Goal: Register for event/course

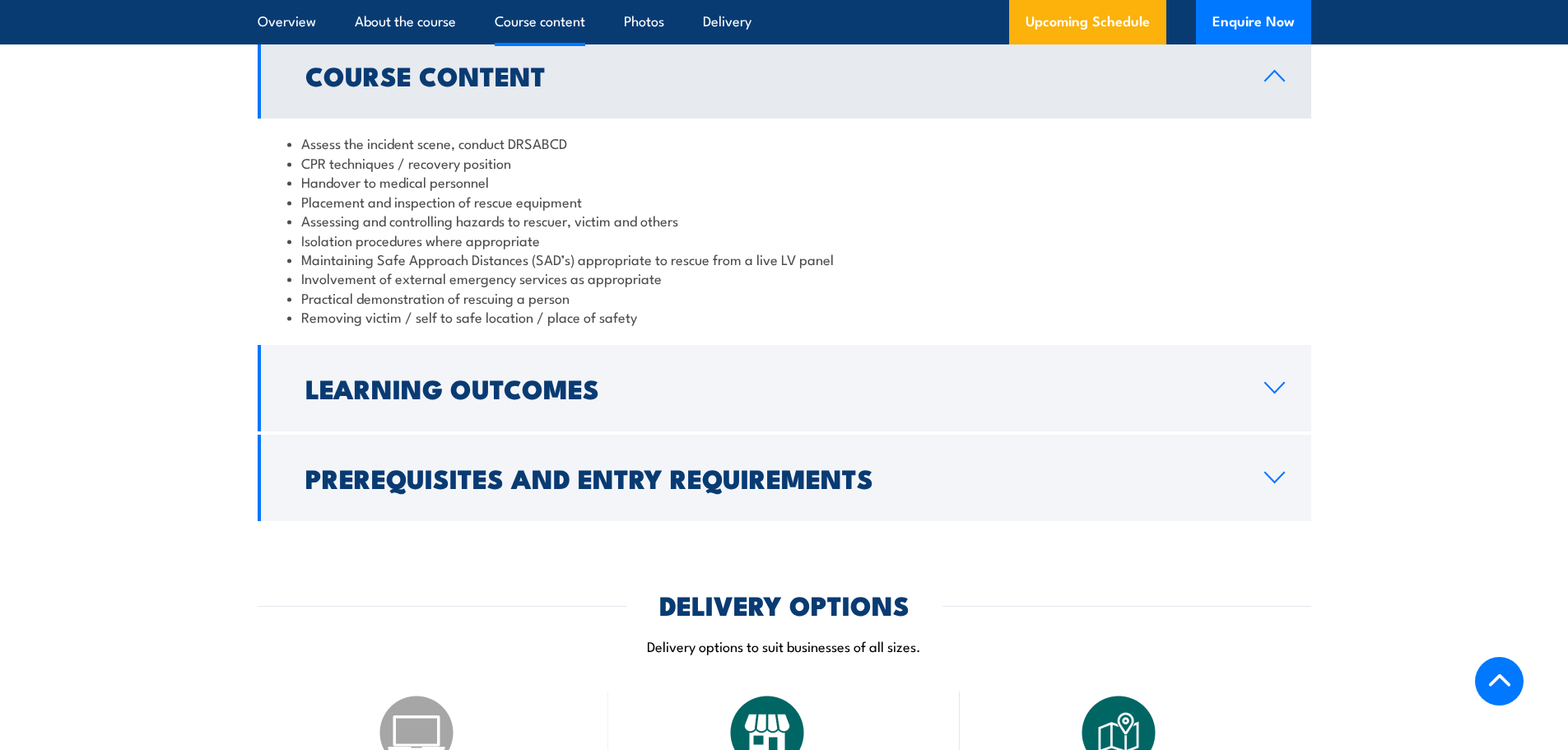
scroll to position [1729, 0]
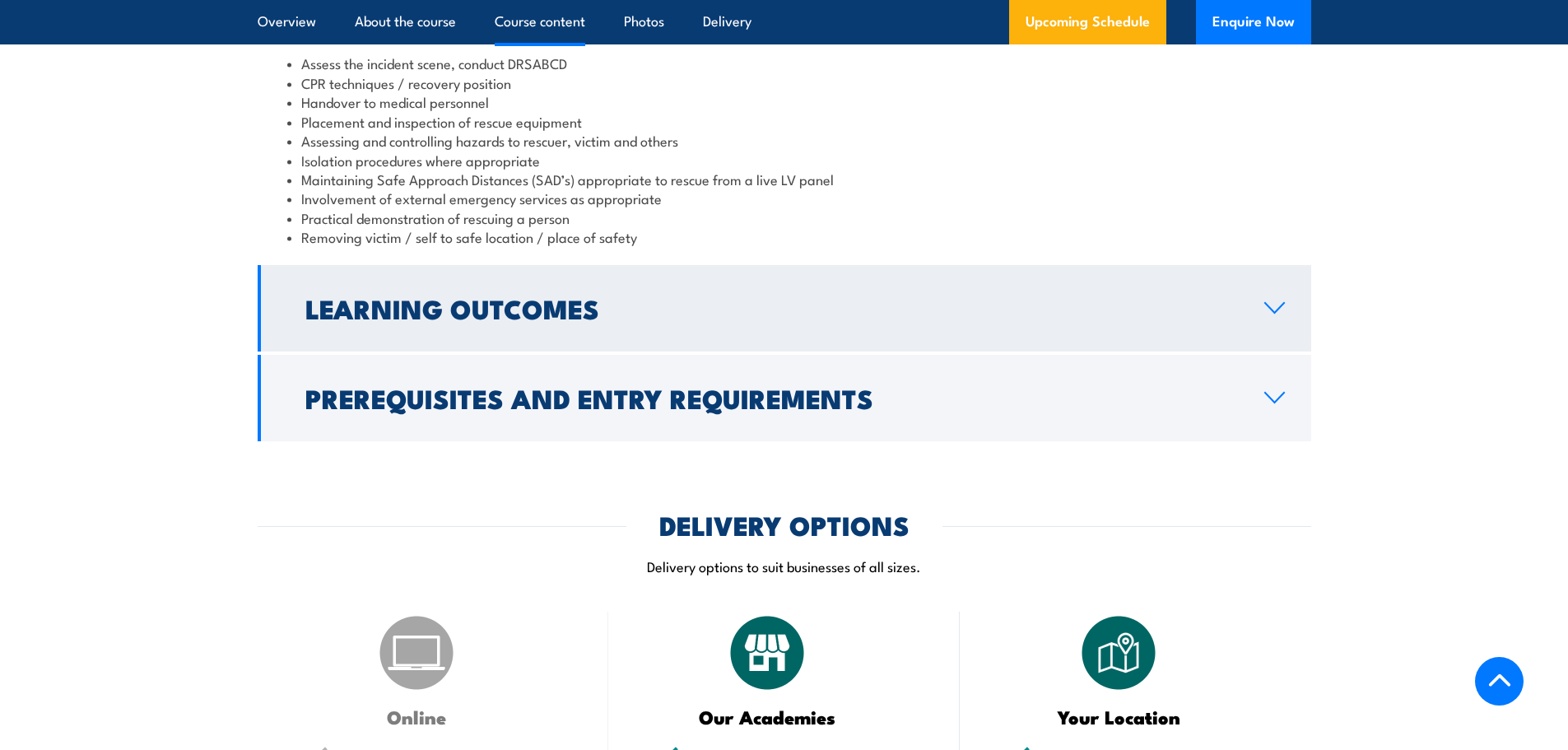
click at [653, 296] on h2 "Learning Outcomes" at bounding box center [771, 307] width 932 height 23
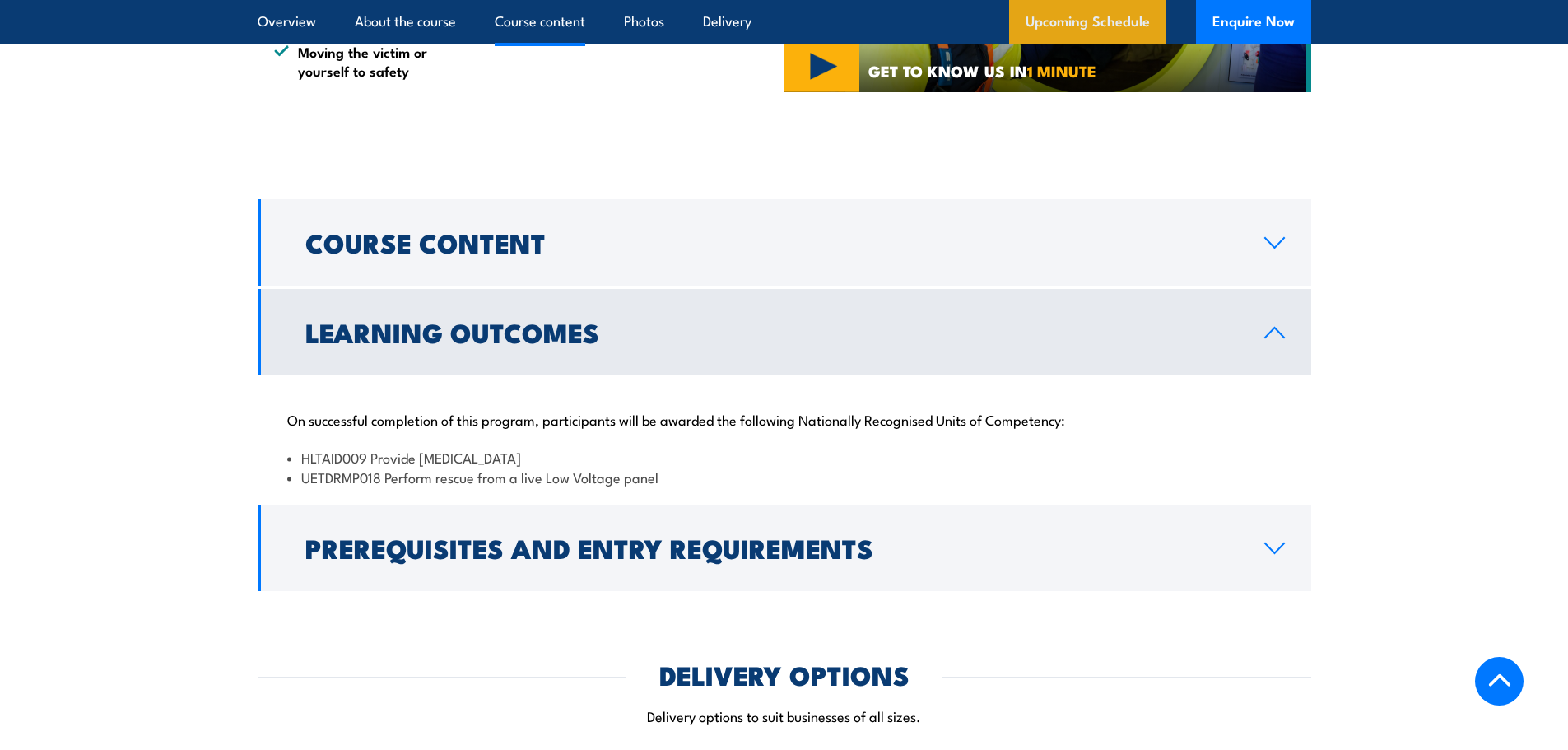
click at [1109, 27] on link "Upcoming Schedule" at bounding box center [1088, 22] width 157 height 45
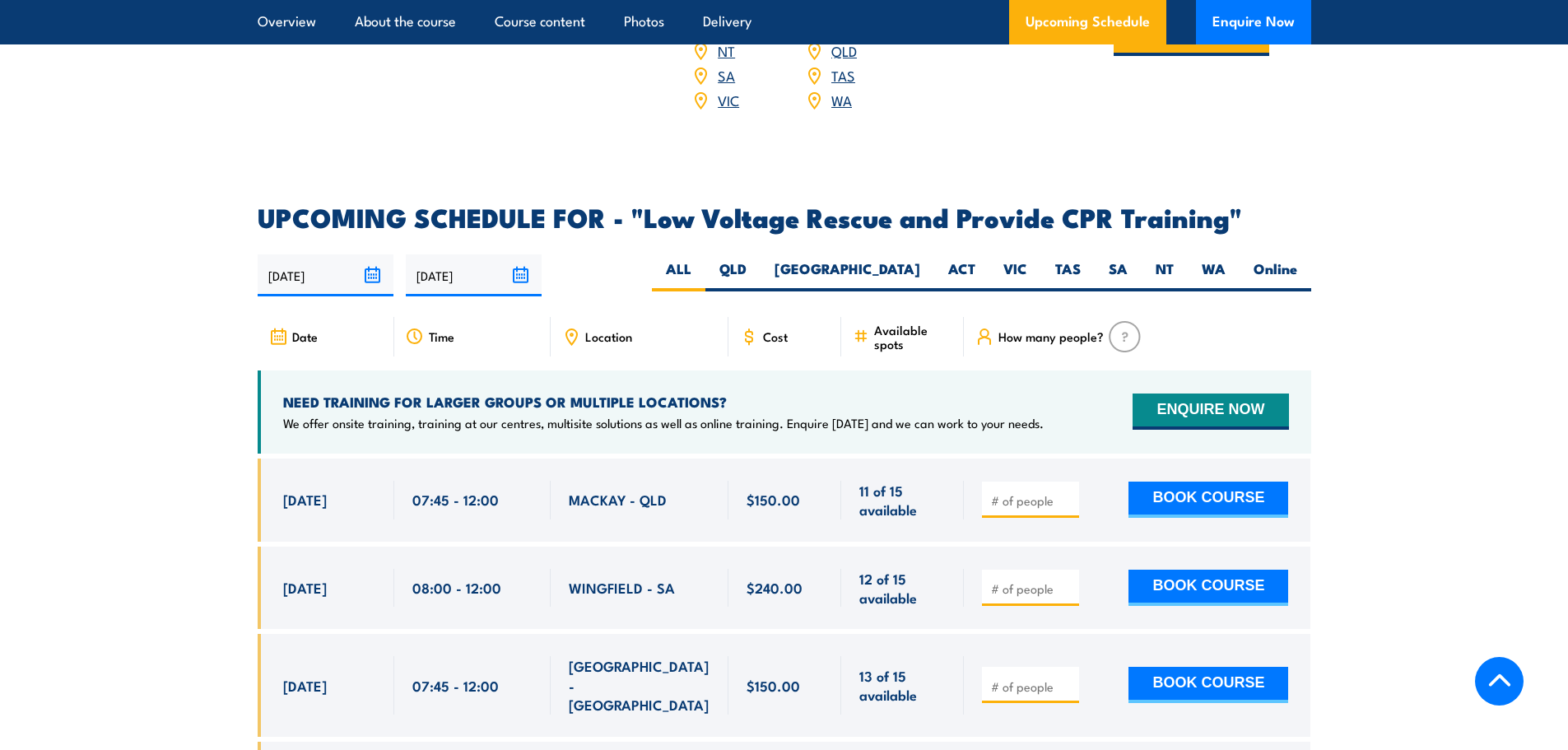
scroll to position [2592, 0]
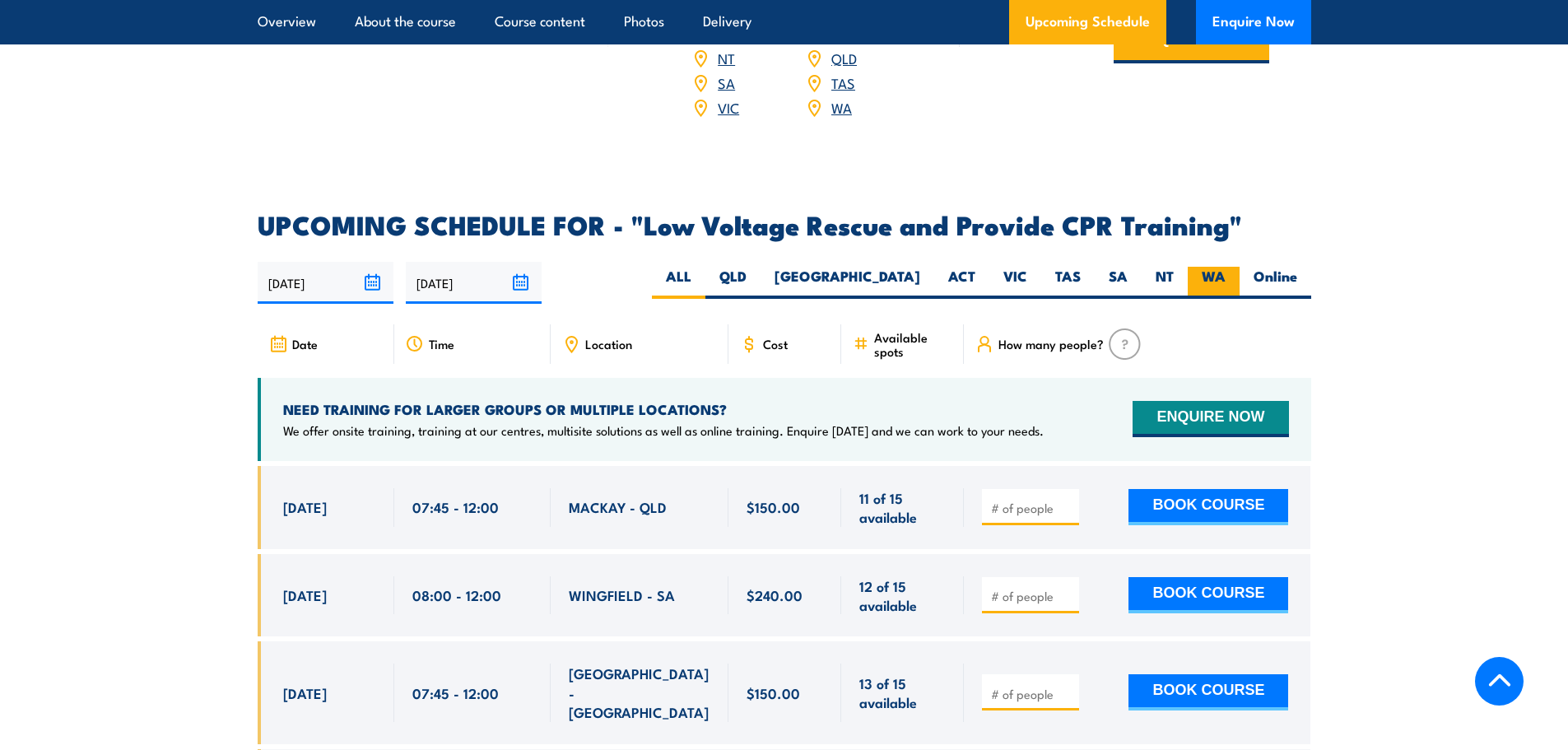
click at [1214, 267] on label "WA" at bounding box center [1213, 282] width 52 height 32
click at [1225, 267] on input "WA" at bounding box center [1230, 271] width 11 height 11
radio input "true"
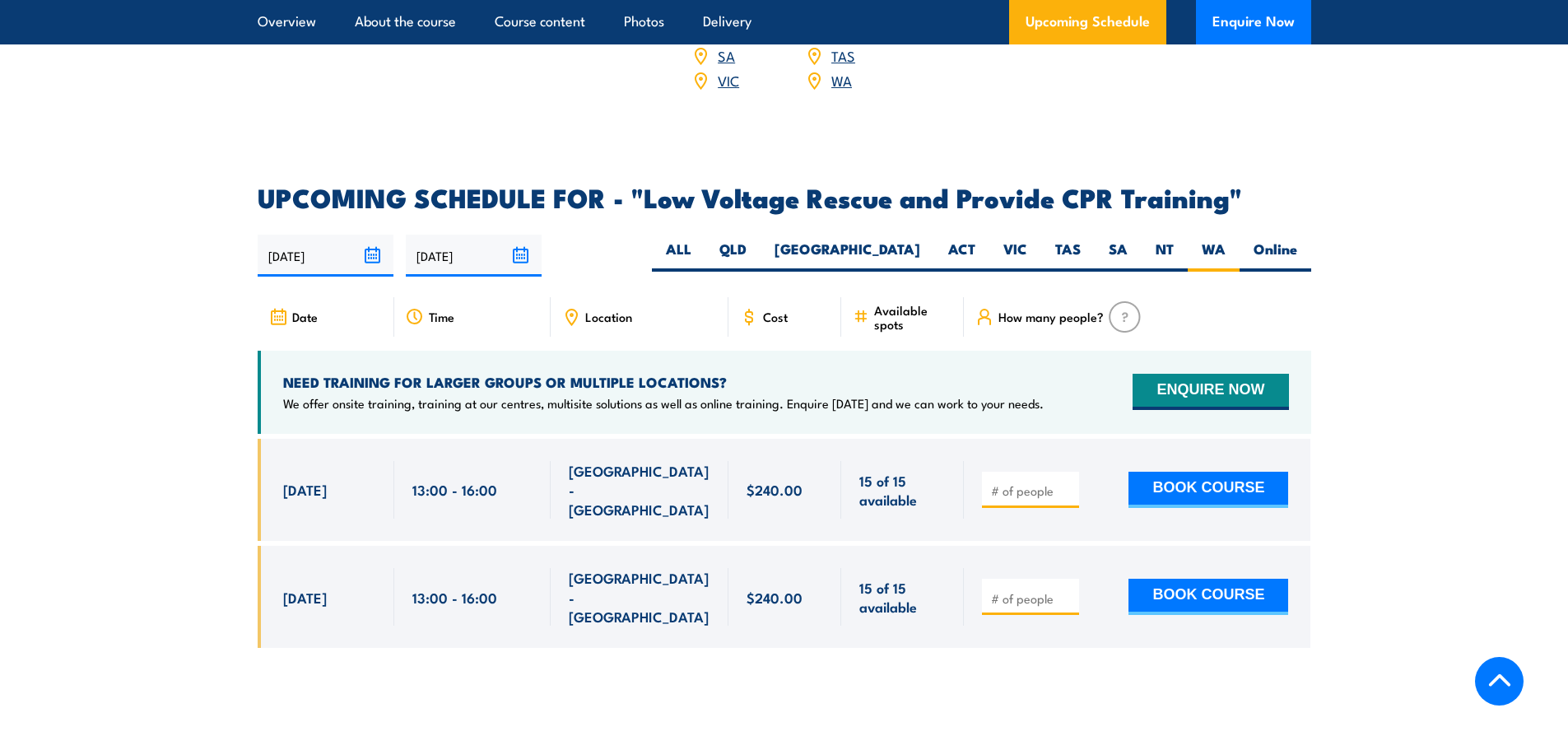
scroll to position [2606, 0]
